Goal: Entertainment & Leisure: Consume media (video, audio)

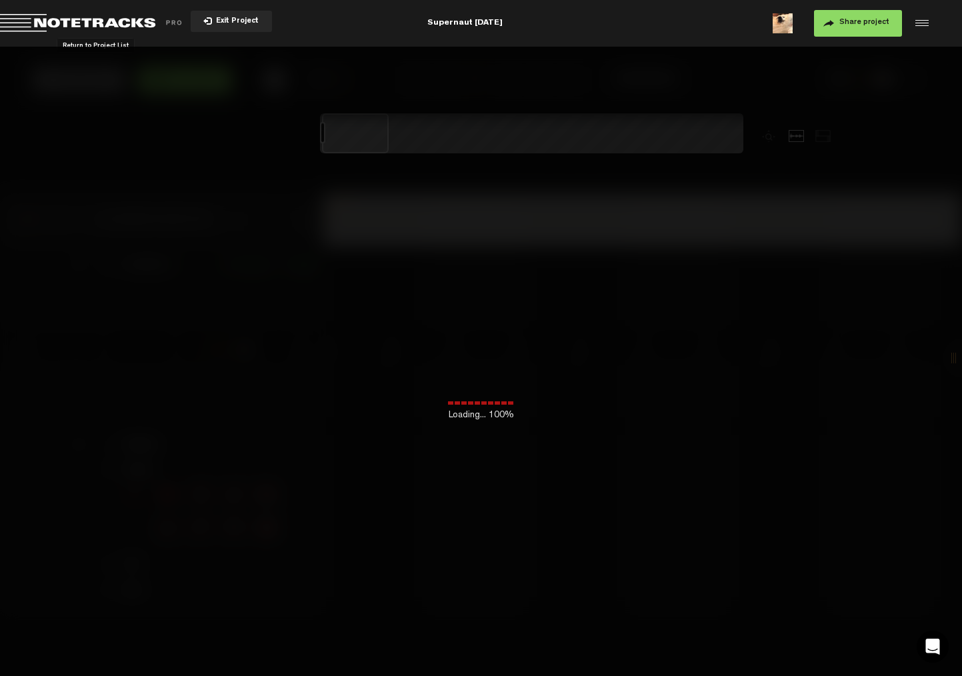
click at [33, 18] on span "Return to Project List" at bounding box center [93, 23] width 187 height 19
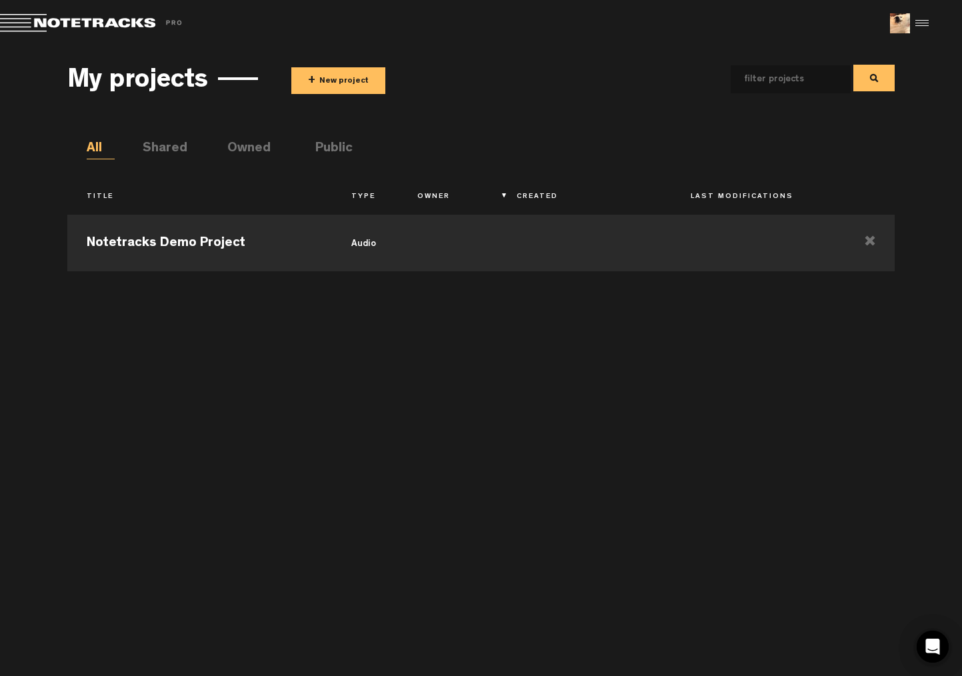
click at [336, 149] on li "Public" at bounding box center [329, 149] width 28 height 20
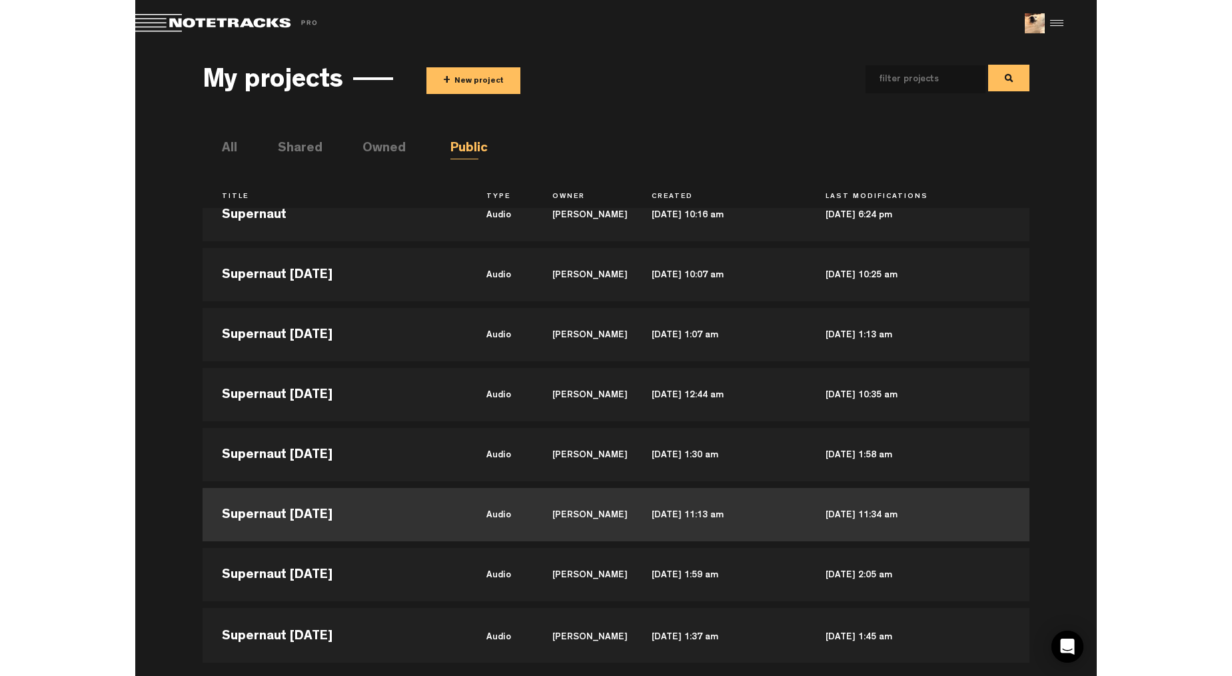
scroll to position [29, 0]
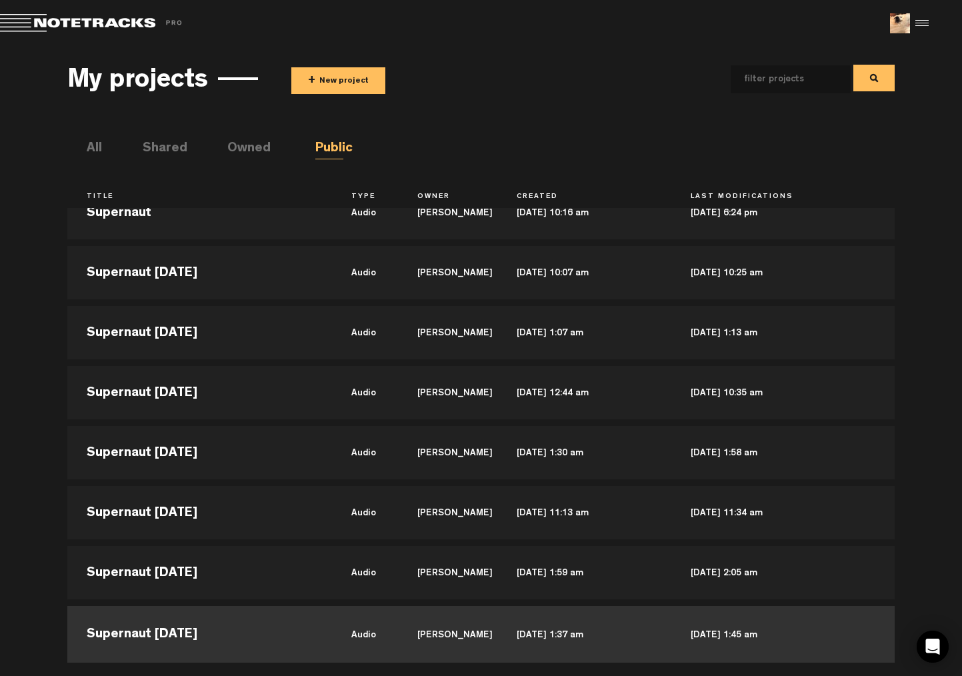
click at [237, 634] on td "Supernaut [DATE]" at bounding box center [199, 632] width 265 height 60
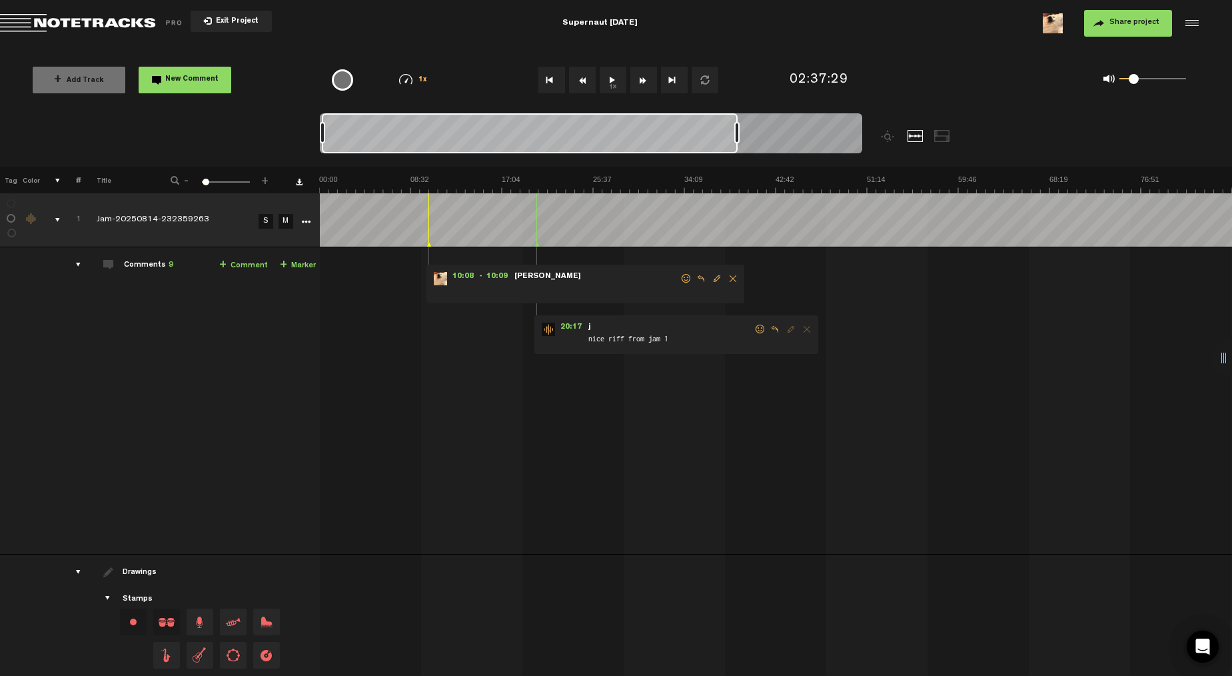
click at [749, 119] on div at bounding box center [591, 135] width 543 height 45
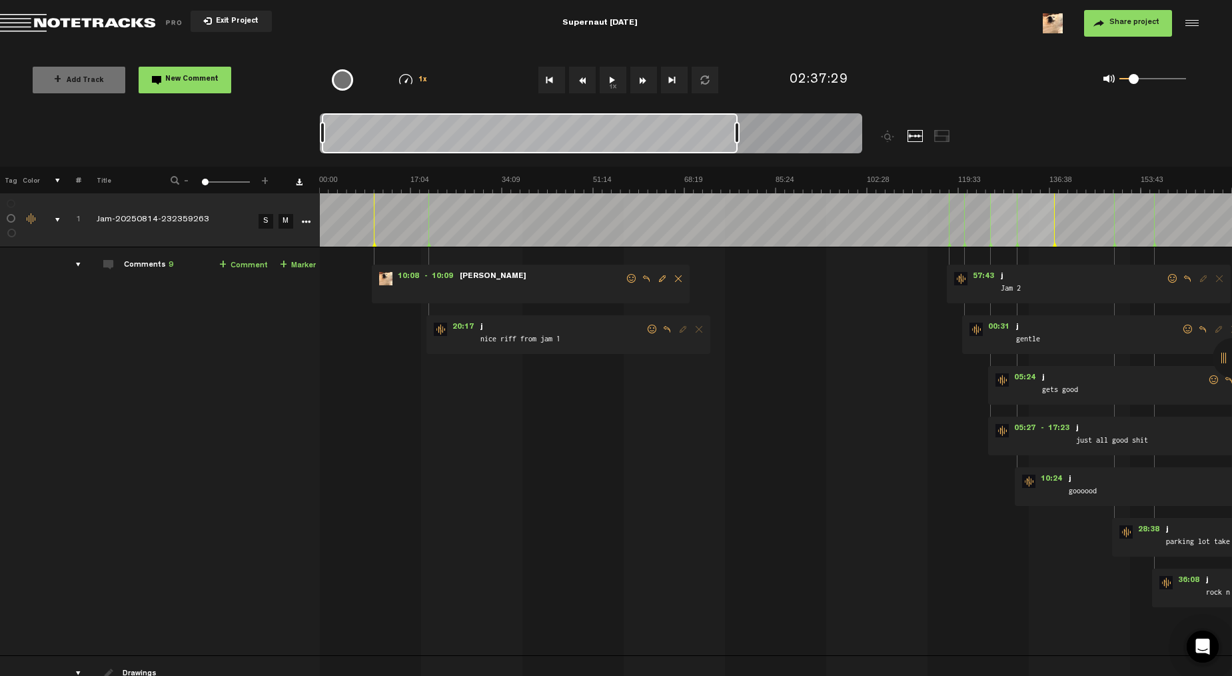
click at [787, 129] on div at bounding box center [591, 135] width 543 height 45
click at [459, 325] on span "20:17" at bounding box center [463, 329] width 32 height 13
click at [616, 83] on button "1x" at bounding box center [613, 80] width 27 height 27
click at [614, 83] on button "1x" at bounding box center [613, 80] width 27 height 27
click at [961, 428] on span "05:27" at bounding box center [1025, 430] width 32 height 13
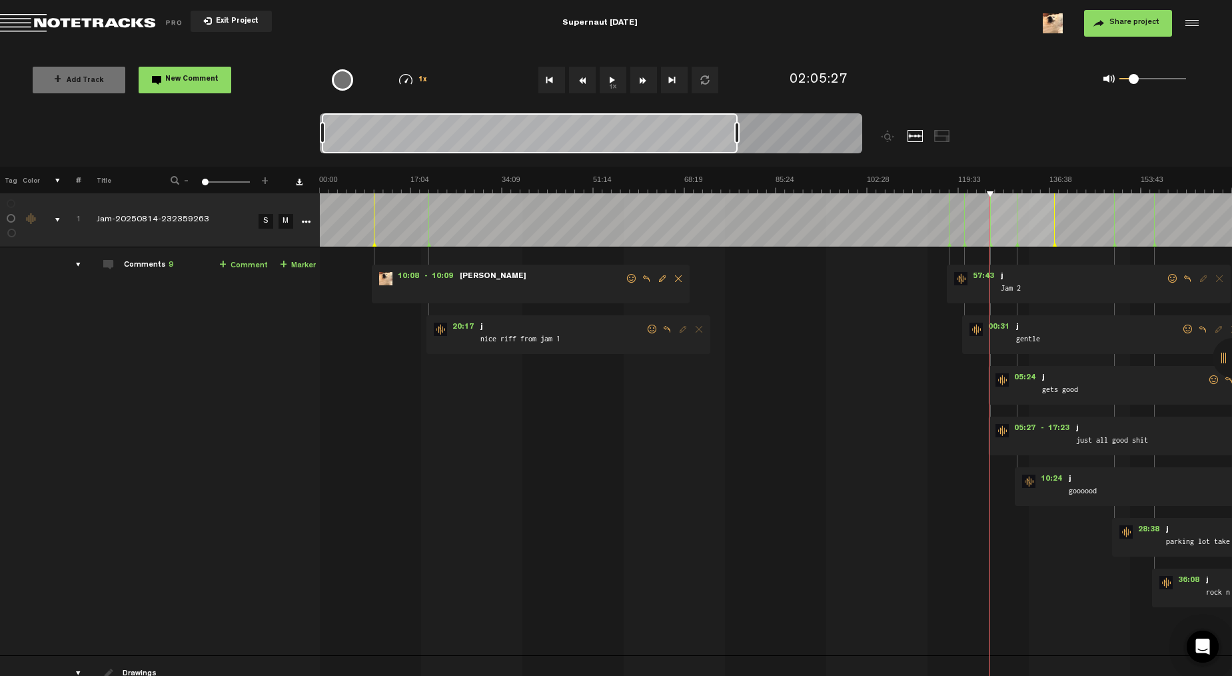
click at [614, 83] on button "1x" at bounding box center [613, 80] width 27 height 27
click at [614, 81] on button "1x" at bounding box center [613, 80] width 27 height 27
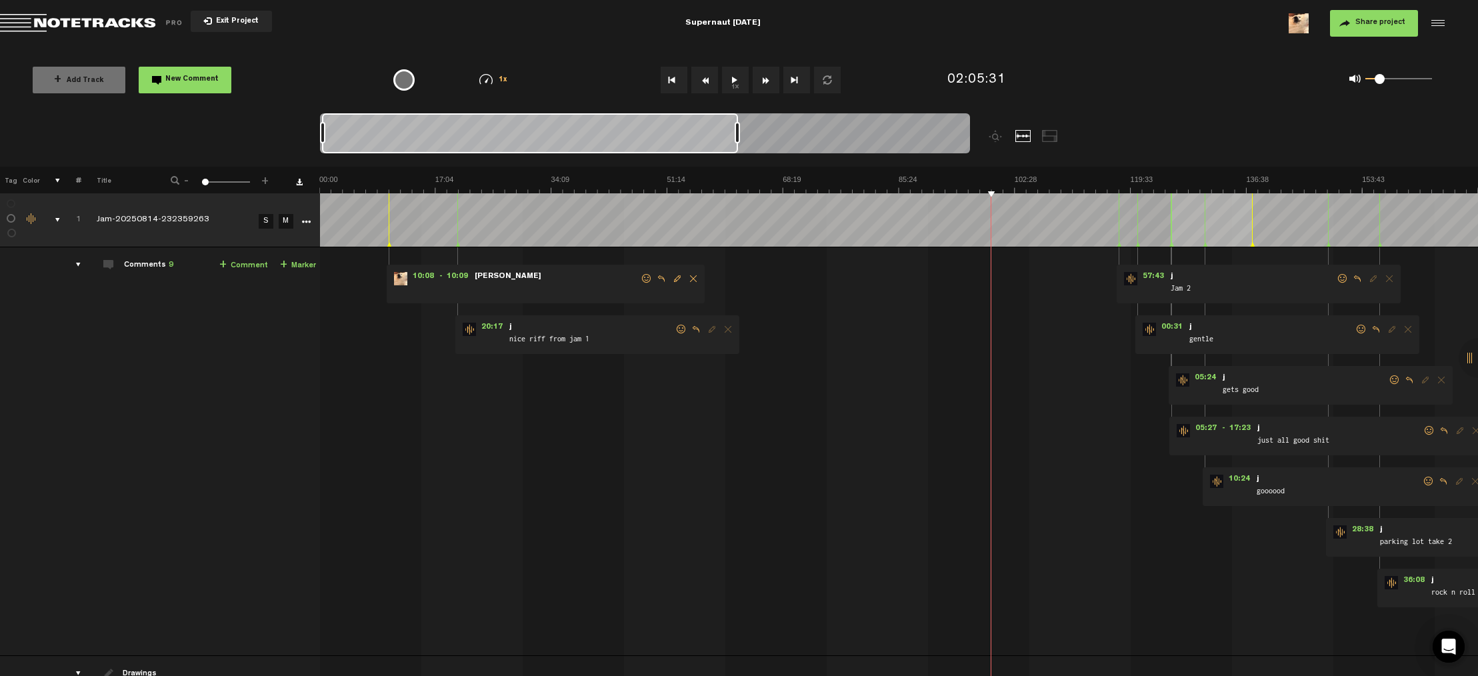
scroll to position [0, 11]
click at [938, 124] on div at bounding box center [645, 135] width 650 height 45
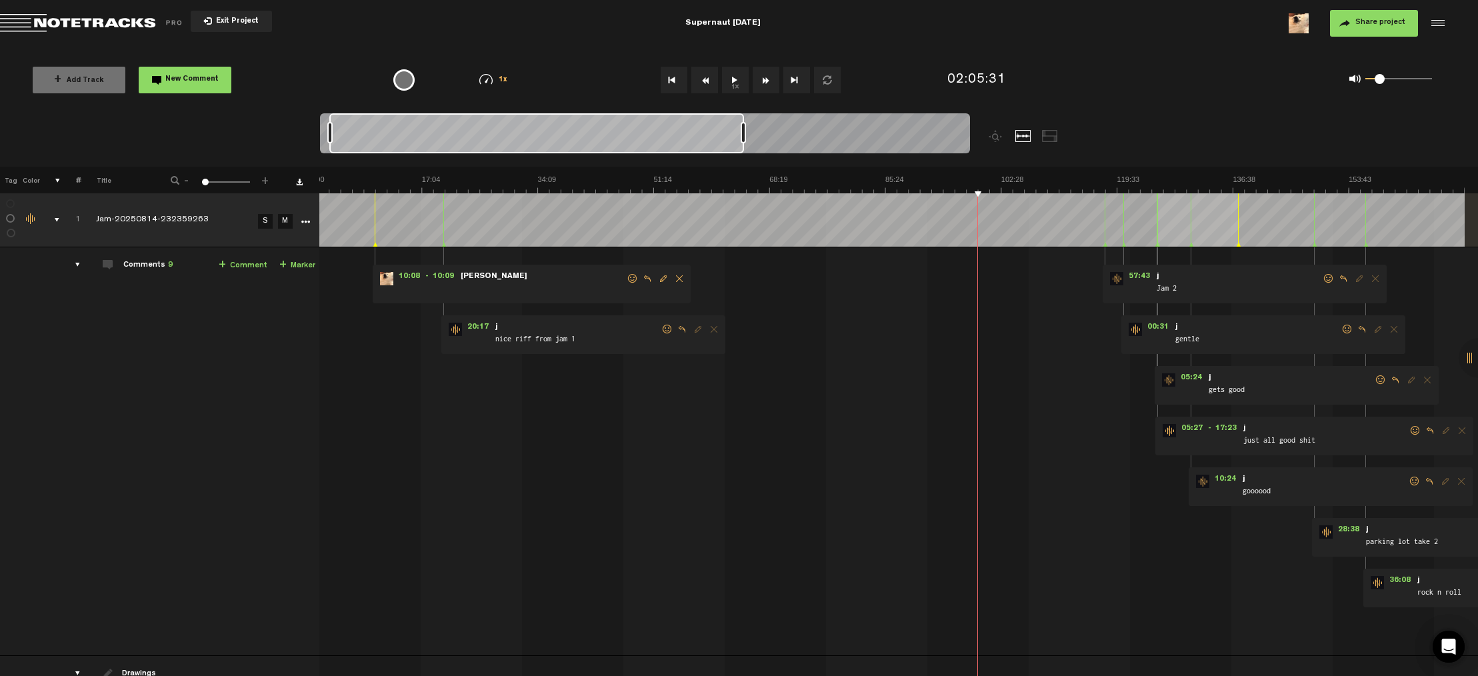
click at [834, 132] on div at bounding box center [645, 135] width 650 height 45
click at [762, 137] on div at bounding box center [645, 135] width 650 height 45
click at [754, 139] on div at bounding box center [645, 135] width 650 height 45
drag, startPoint x: 605, startPoint y: 129, endPoint x: 706, endPoint y: 125, distance: 100.7
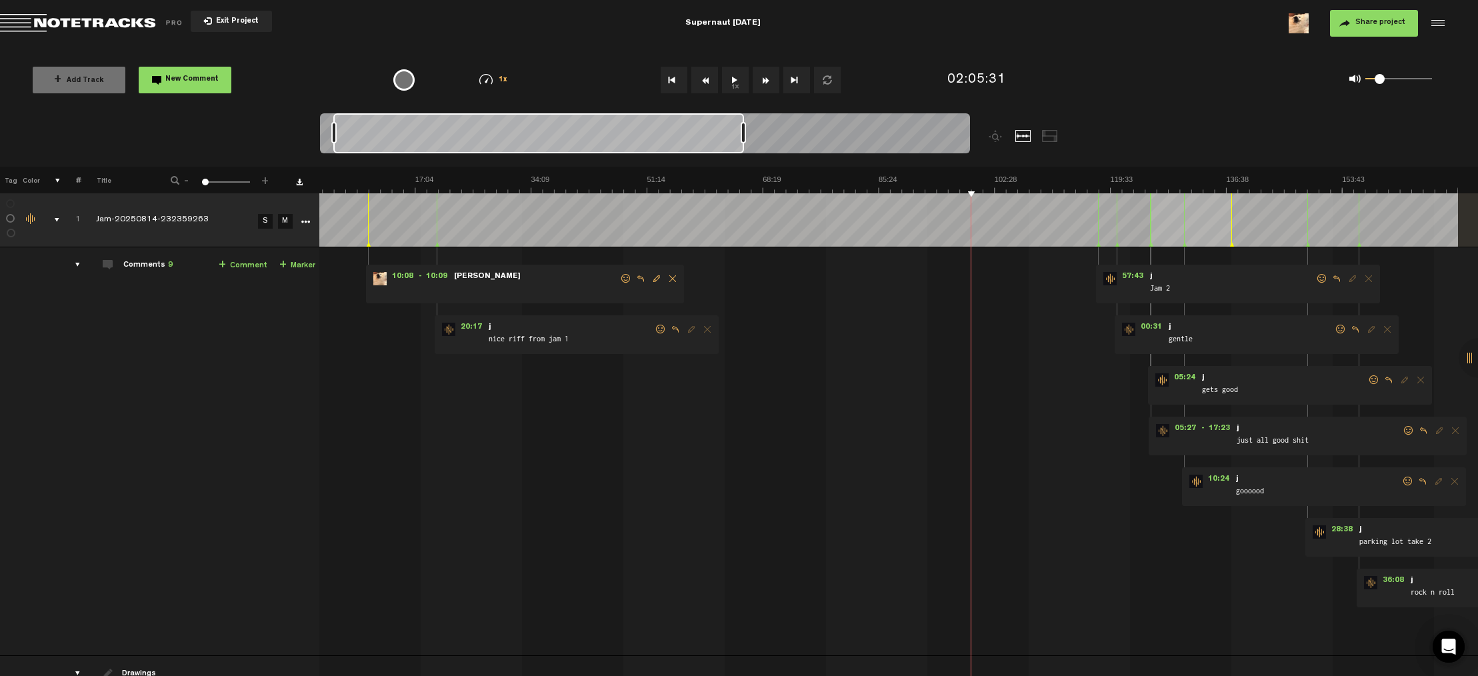
click at [697, 123] on div at bounding box center [538, 133] width 411 height 40
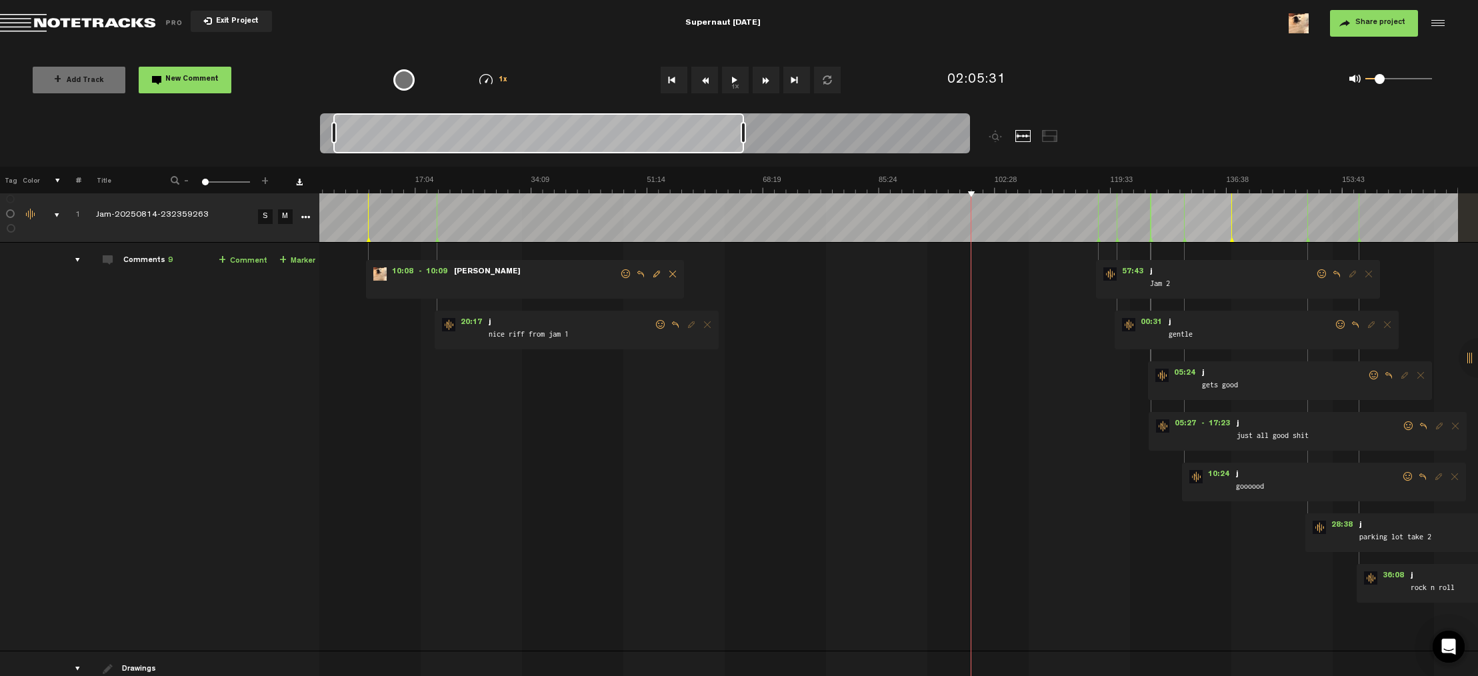
scroll to position [0, 11]
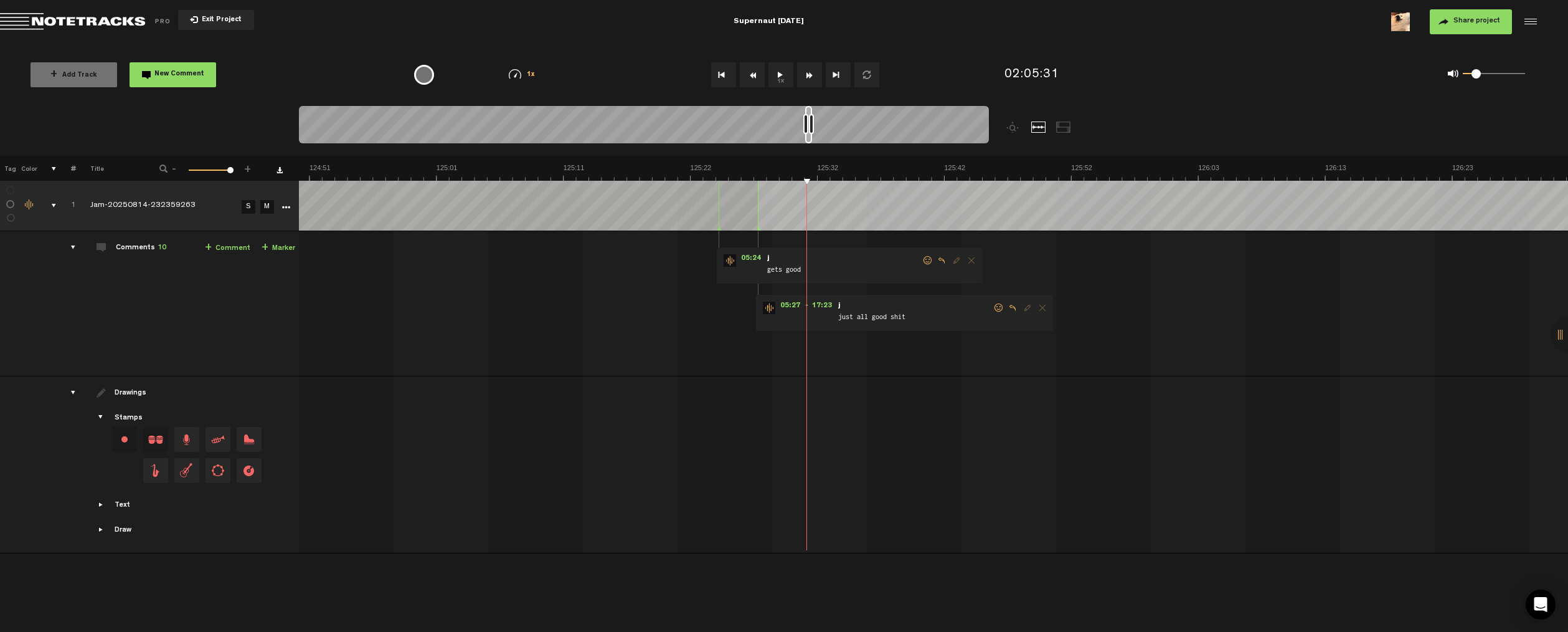
scroll to position [0, 92816]
click at [985, 127] on div at bounding box center [644, 126] width 690 height 42
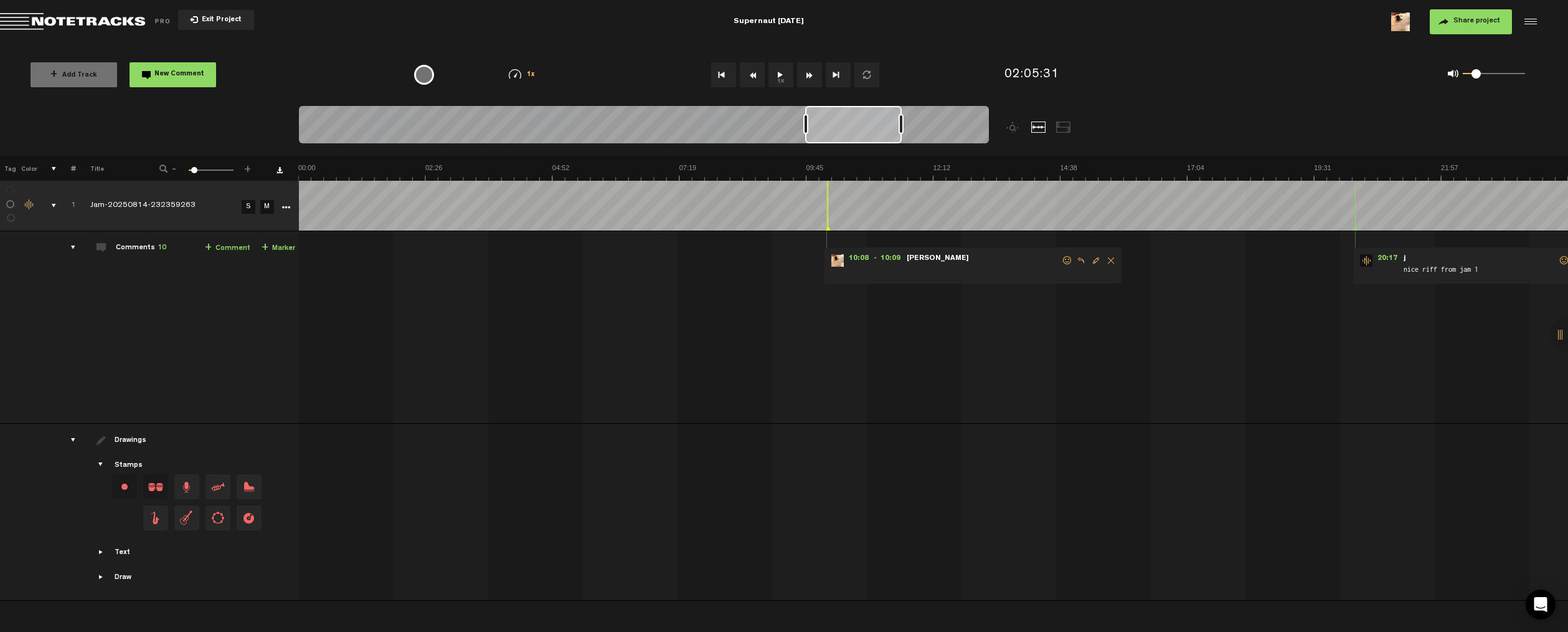
scroll to position [0, 6338]
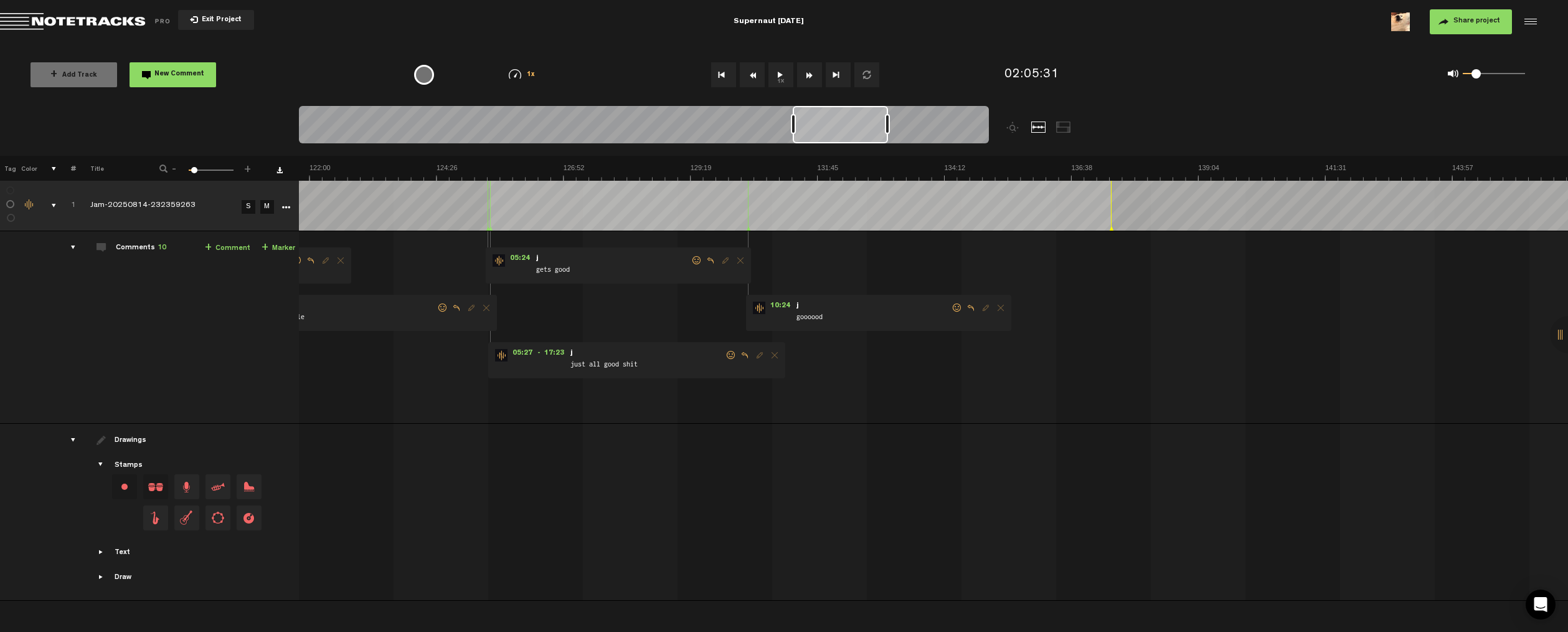
drag, startPoint x: 810, startPoint y: 127, endPoint x: 798, endPoint y: 126, distance: 12.0
click at [798, 126] on div at bounding box center [840, 124] width 95 height 37
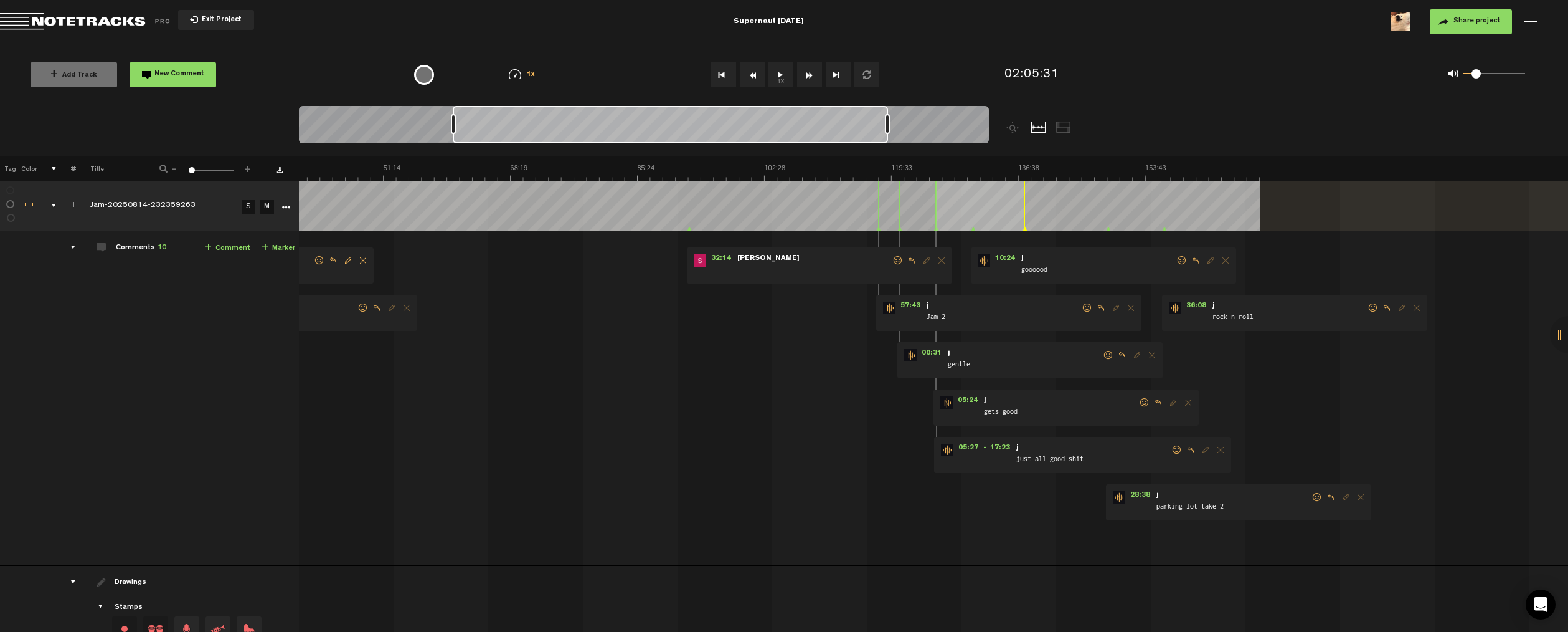
scroll to position [0, 248]
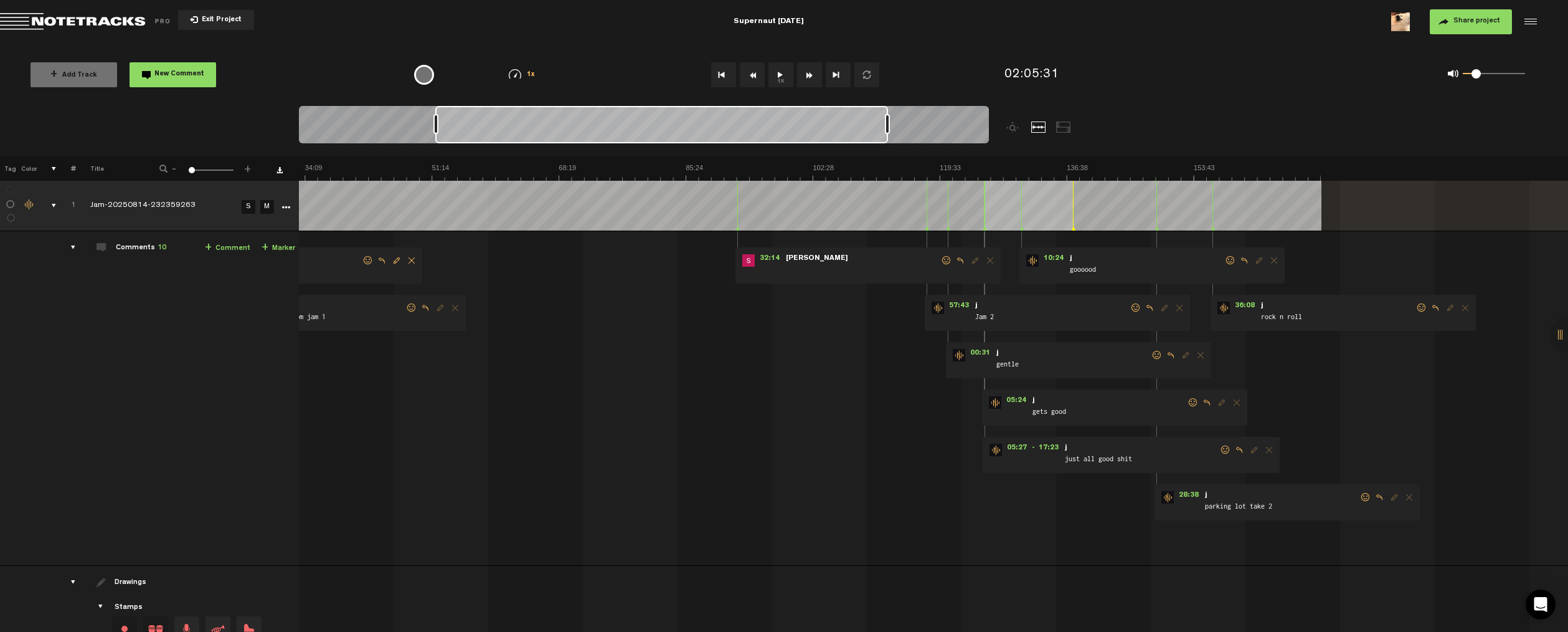
drag, startPoint x: 792, startPoint y: 129, endPoint x: 435, endPoint y: 124, distance: 357.0
click at [435, 124] on div at bounding box center [435, 123] width 5 height 20
click at [771, 259] on span "32:14" at bounding box center [770, 260] width 30 height 12
click at [782, 77] on button "1x" at bounding box center [780, 75] width 25 height 25
click at [1380, 76] on span at bounding box center [1477, 74] width 9 height 9
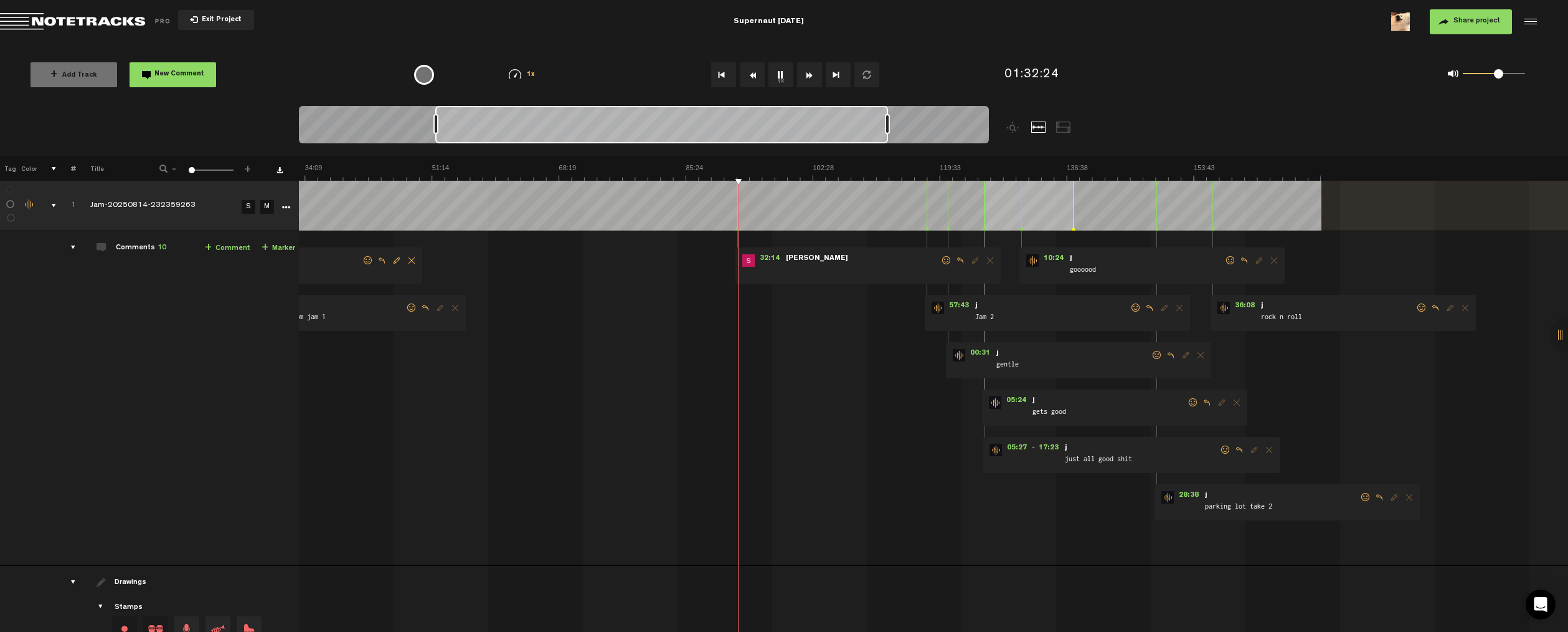
drag, startPoint x: 1476, startPoint y: 74, endPoint x: 1501, endPoint y: 78, distance: 25.3
click at [1380, 78] on span at bounding box center [1499, 74] width 9 height 9
drag, startPoint x: 1500, startPoint y: 74, endPoint x: 1508, endPoint y: 75, distance: 8.1
click at [1380, 75] on span at bounding box center [1508, 74] width 9 height 9
click at [1380, 76] on span at bounding box center [1511, 74] width 9 height 9
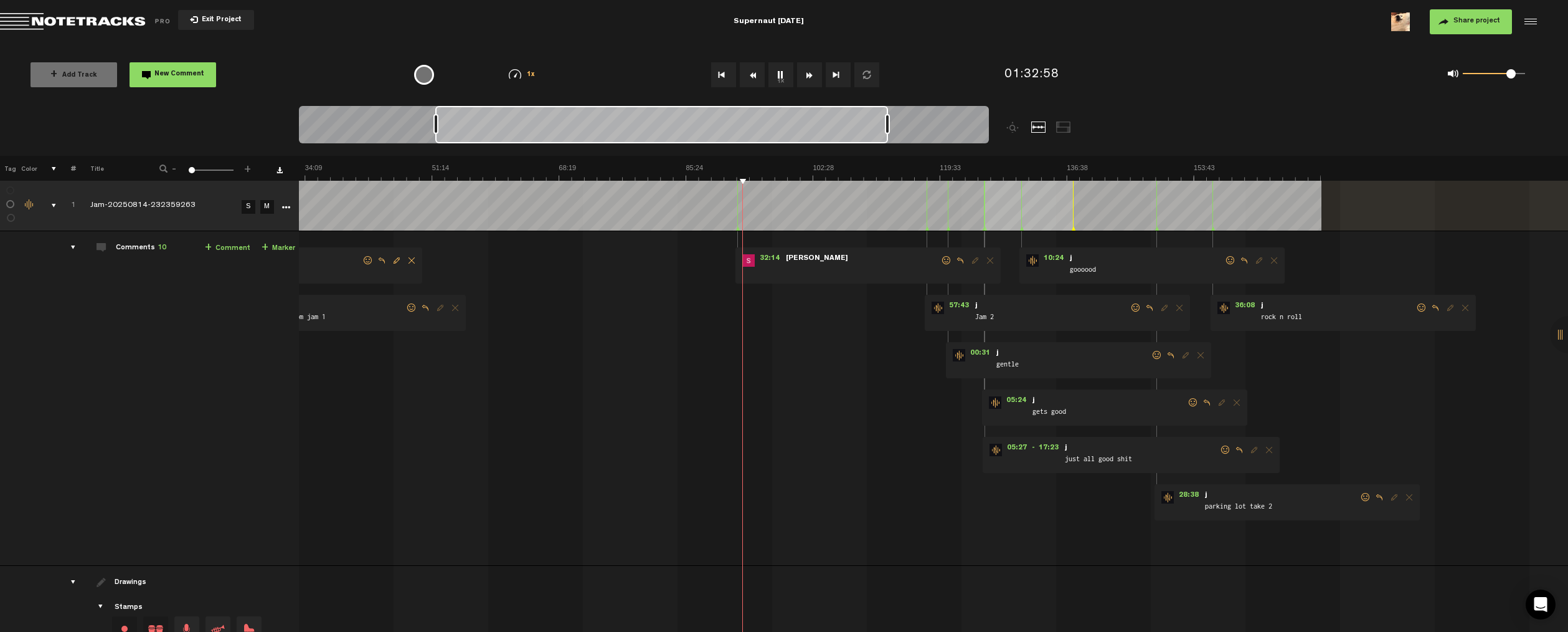
click at [734, 165] on img at bounding box center [686, 172] width 1270 height 18
click at [721, 164] on img at bounding box center [686, 172] width 1270 height 18
click at [726, 163] on th at bounding box center [933, 168] width 1270 height 25
click at [725, 167] on img at bounding box center [686, 172] width 1270 height 18
click at [710, 165] on img at bounding box center [686, 172] width 1270 height 18
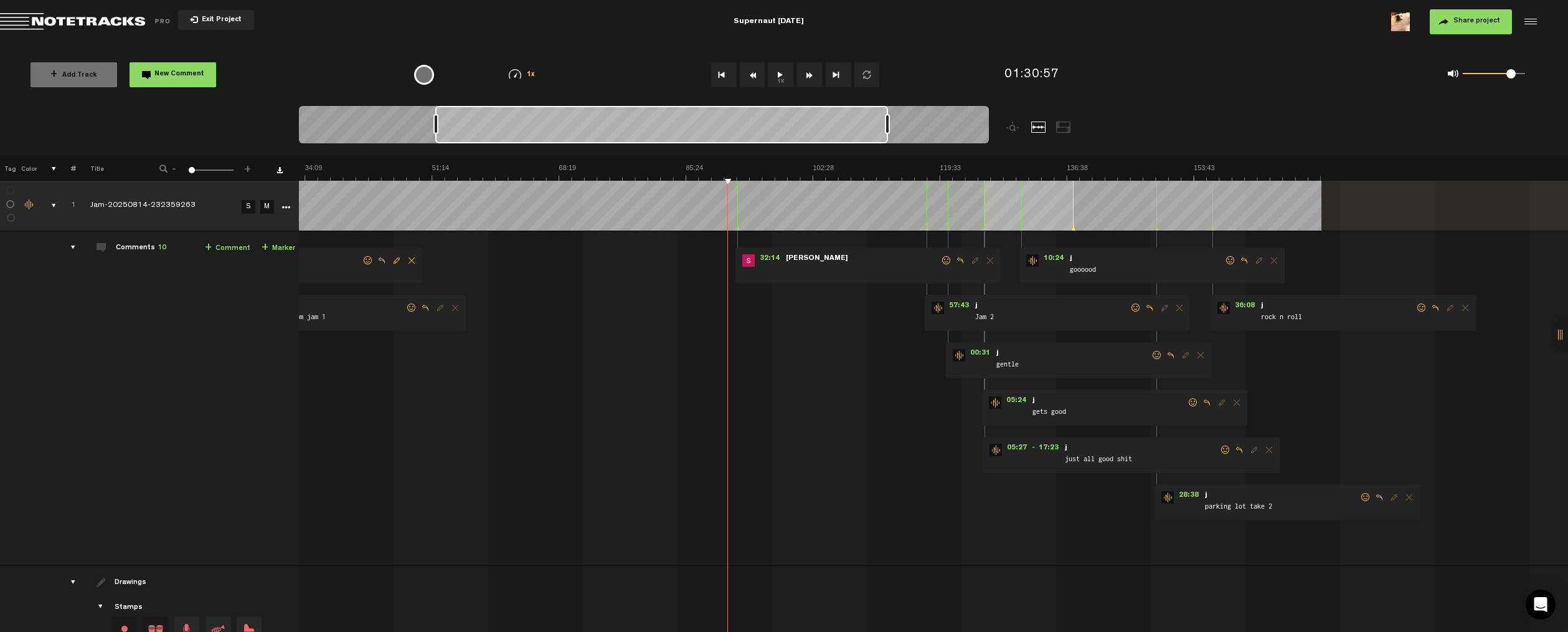
drag, startPoint x: 446, startPoint y: 621, endPoint x: 400, endPoint y: 621, distance: 46.0
click at [400, 621] on div at bounding box center [688, 602] width 1270 height 52
click at [783, 72] on button "1x" at bounding box center [780, 75] width 25 height 25
click at [783, 71] on button "1x" at bounding box center [780, 75] width 25 height 25
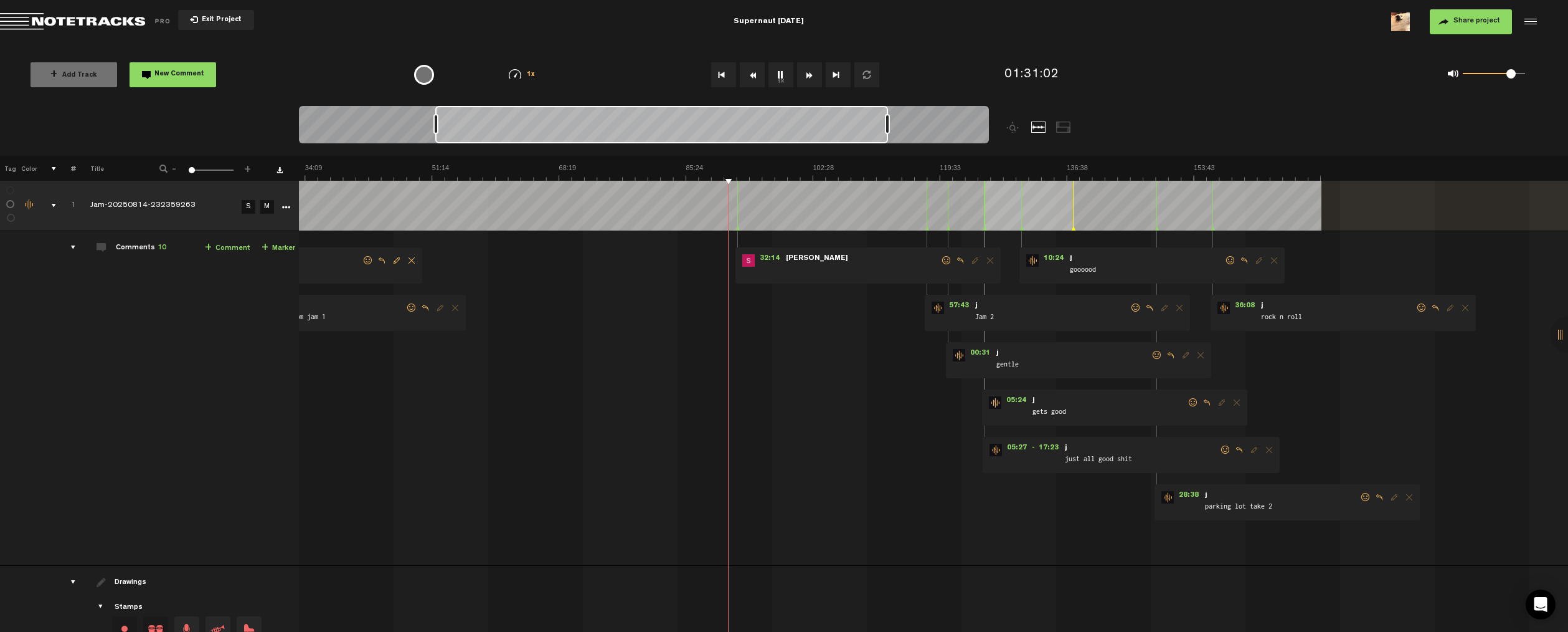
click at [783, 79] on button "1x" at bounding box center [780, 75] width 25 height 25
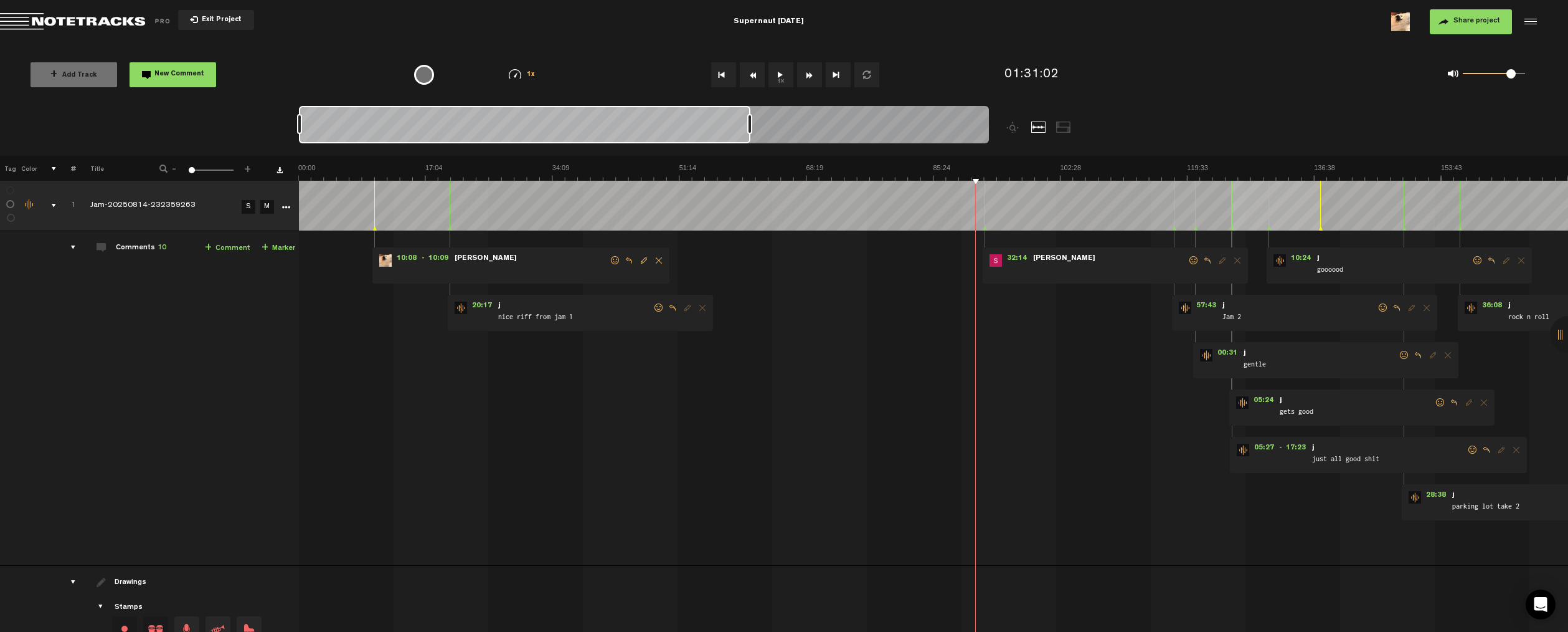
drag, startPoint x: 500, startPoint y: 128, endPoint x: 322, endPoint y: 139, distance: 178.3
click at [323, 138] on div at bounding box center [524, 124] width 451 height 37
click at [479, 304] on span "20:17" at bounding box center [482, 308] width 30 height 12
click at [609, 18] on md-toolbar "Exit Project Supernaut [DATE] Share project Save project" at bounding box center [784, 22] width 1568 height 44
click at [924, 25] on md-toolbar "Exit Project Supernaut [DATE] Share project Save project" at bounding box center [784, 22] width 1568 height 44
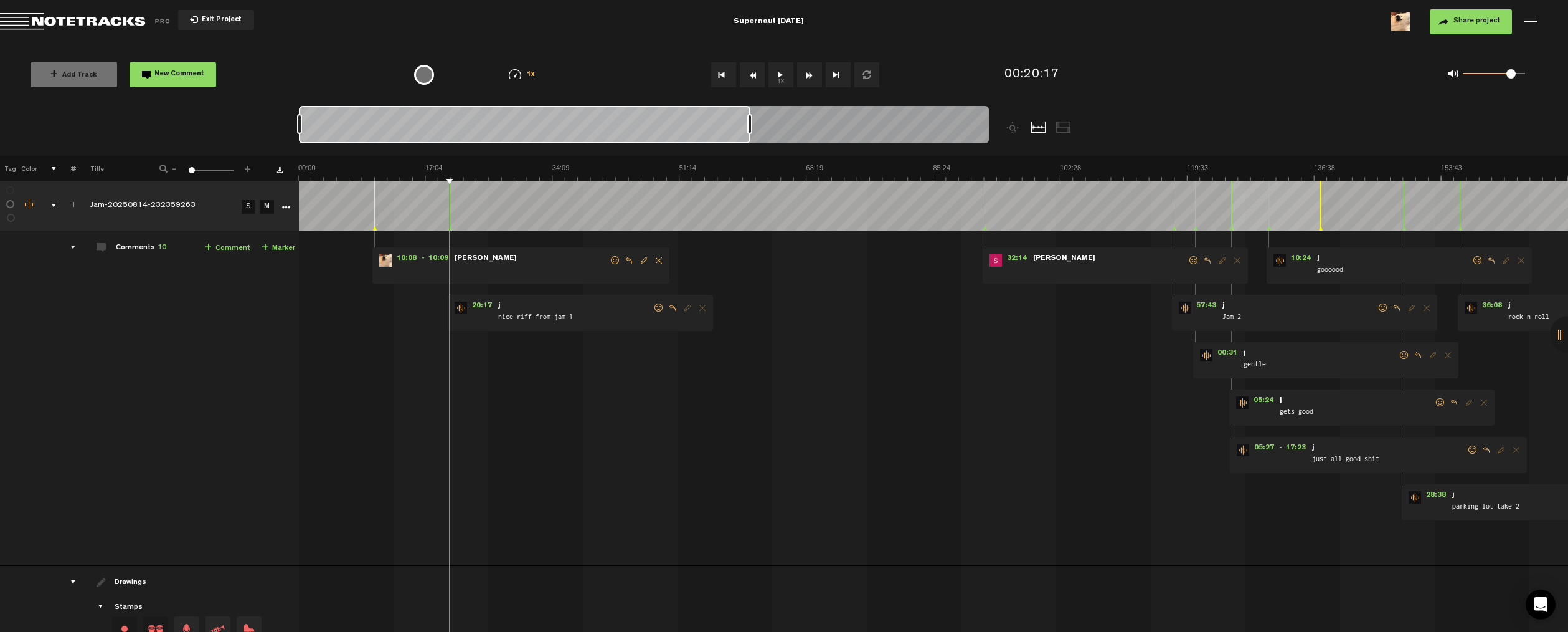
click at [682, 35] on md-toolbar "Exit Project Supernaut [DATE] Share project Save project" at bounding box center [784, 22] width 1568 height 44
click at [1026, 259] on span "32:14" at bounding box center [1017, 260] width 30 height 12
click at [975, 162] on th at bounding box center [933, 168] width 1270 height 25
click at [970, 165] on img at bounding box center [933, 172] width 1270 height 18
click at [783, 80] on button "1x" at bounding box center [780, 75] width 25 height 25
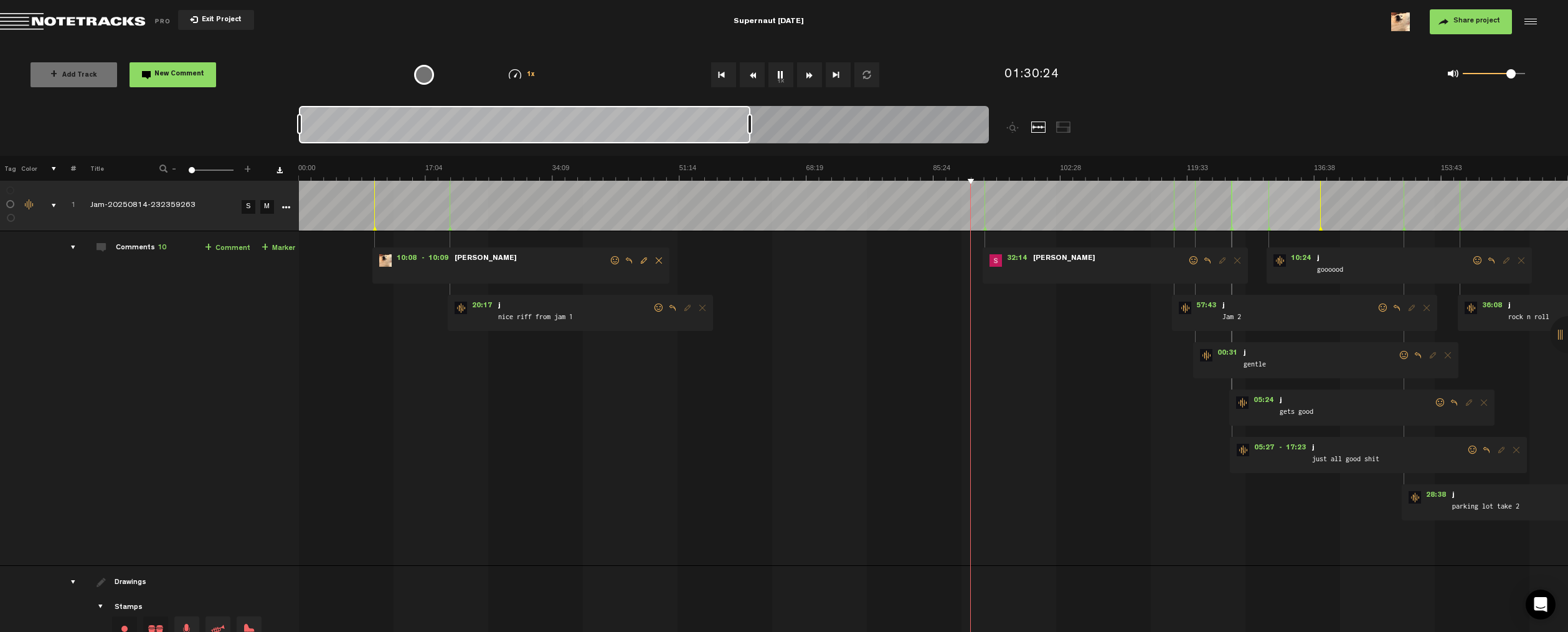
click at [779, 76] on button "1x" at bounding box center [780, 75] width 25 height 25
